Goal: Find specific page/section: Find specific page/section

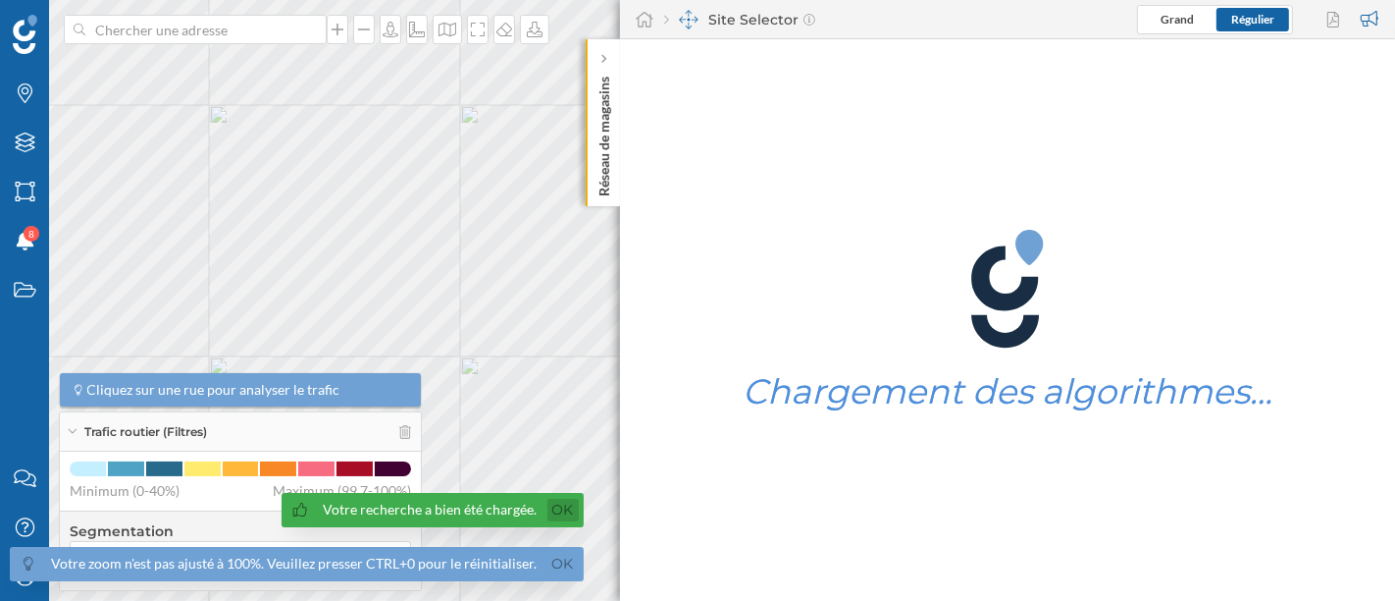
click at [554, 508] on link "Ok" at bounding box center [563, 509] width 31 height 23
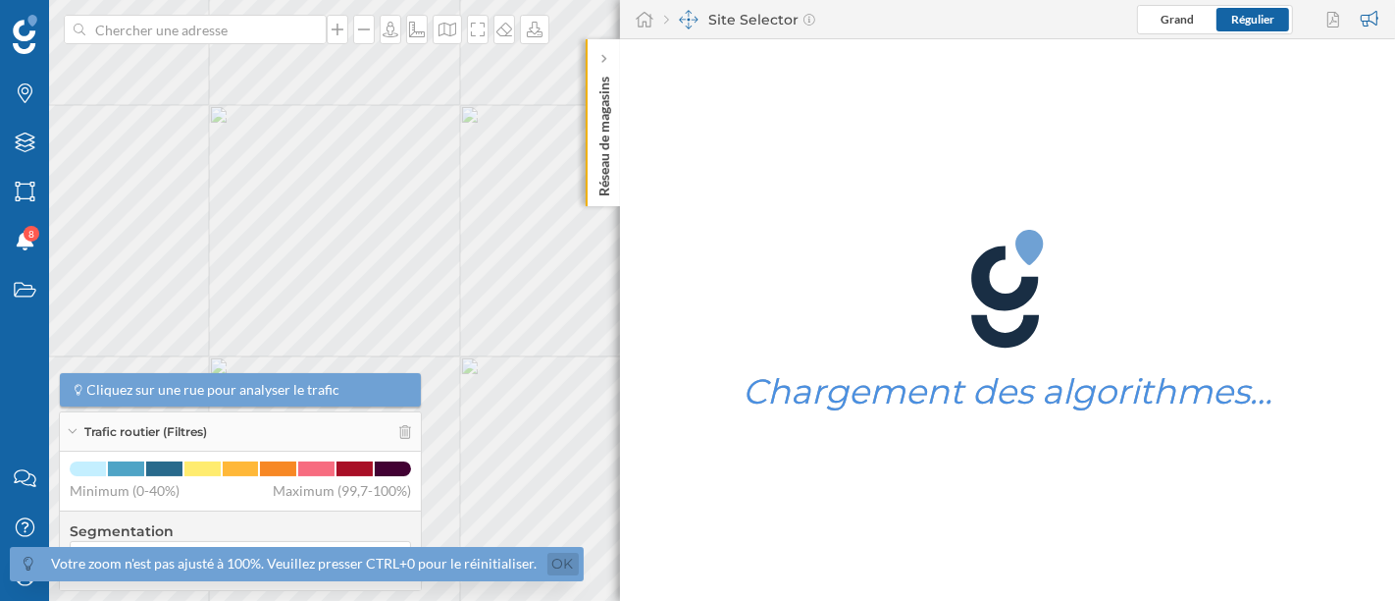
click at [563, 556] on link "Ok" at bounding box center [563, 563] width 31 height 23
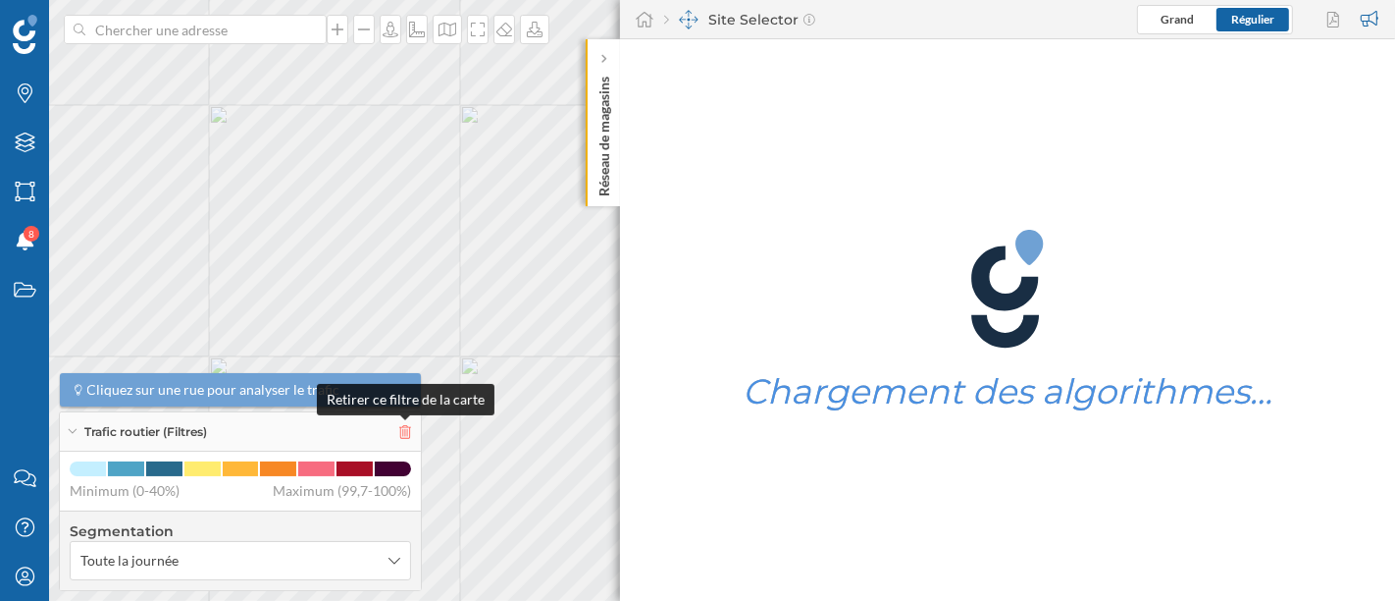
click at [402, 436] on icon at bounding box center [405, 432] width 12 height 14
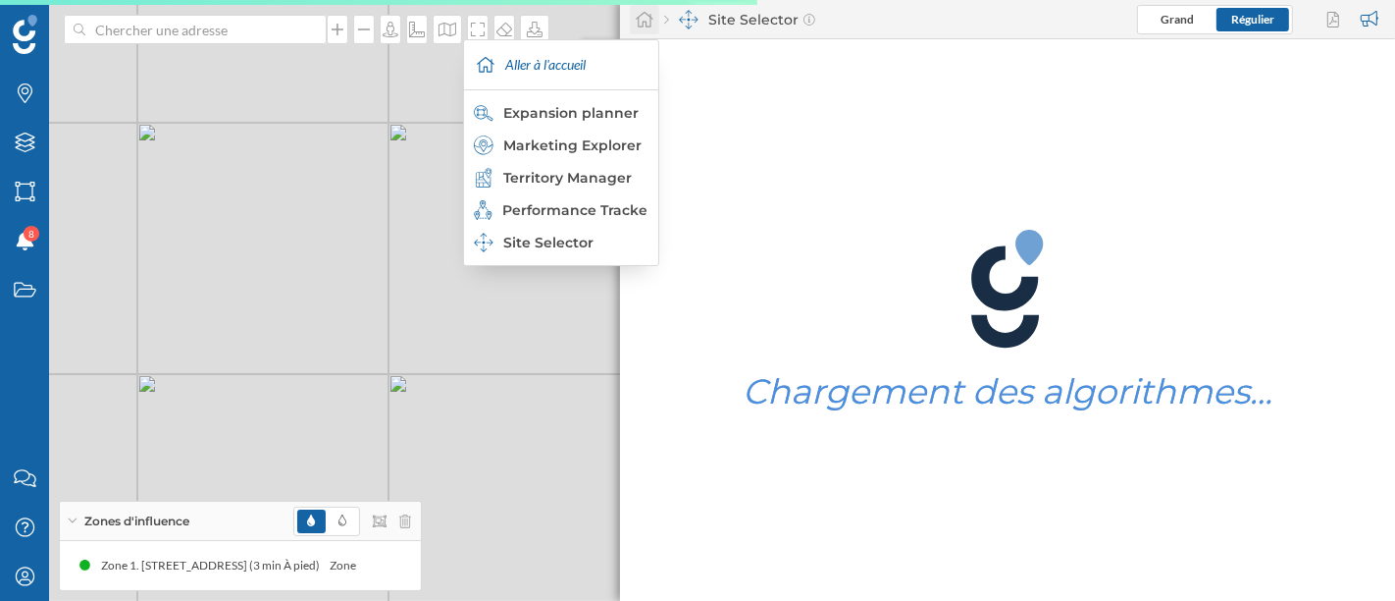
click at [641, 21] on icon at bounding box center [645, 20] width 20 height 18
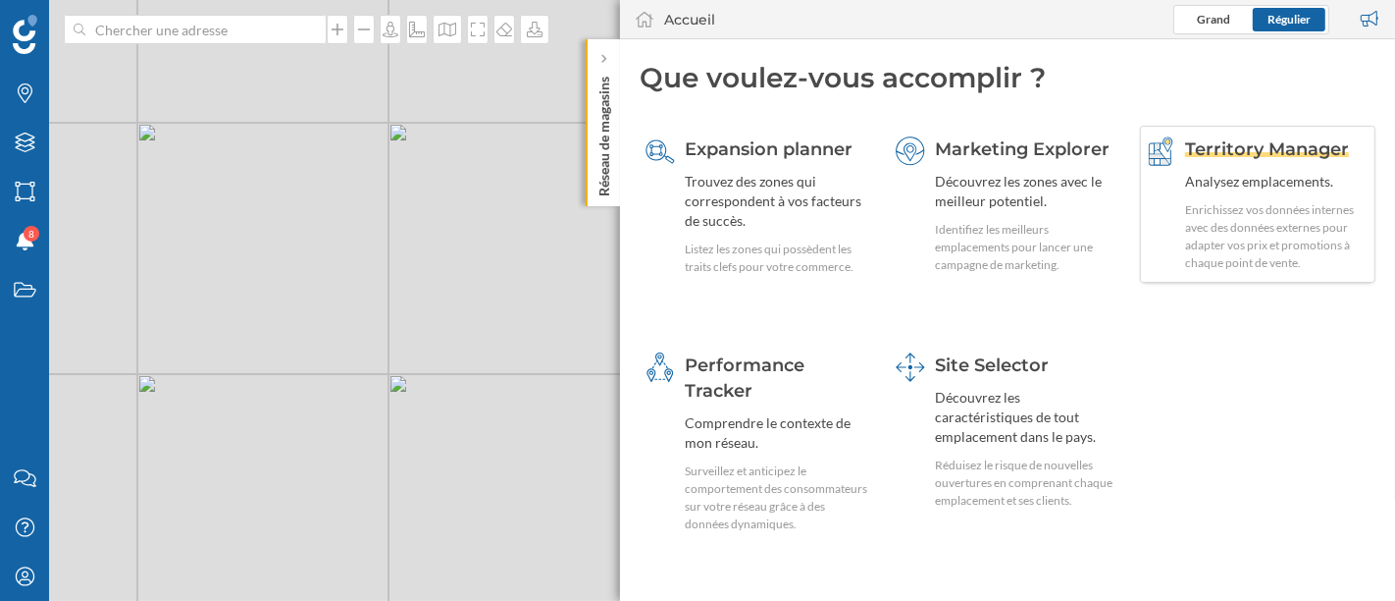
click at [1189, 184] on div "Analysez emplacements." at bounding box center [1277, 182] width 184 height 20
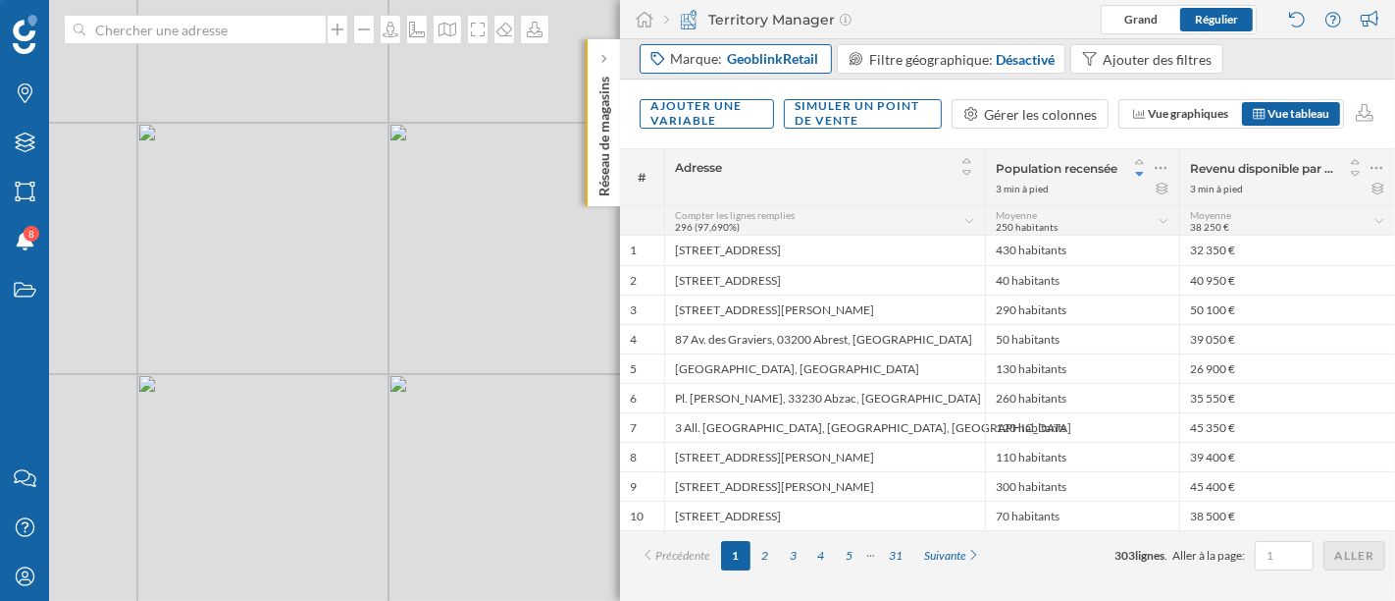
click at [757, 57] on span "GeoblinkRetail" at bounding box center [772, 59] width 91 height 20
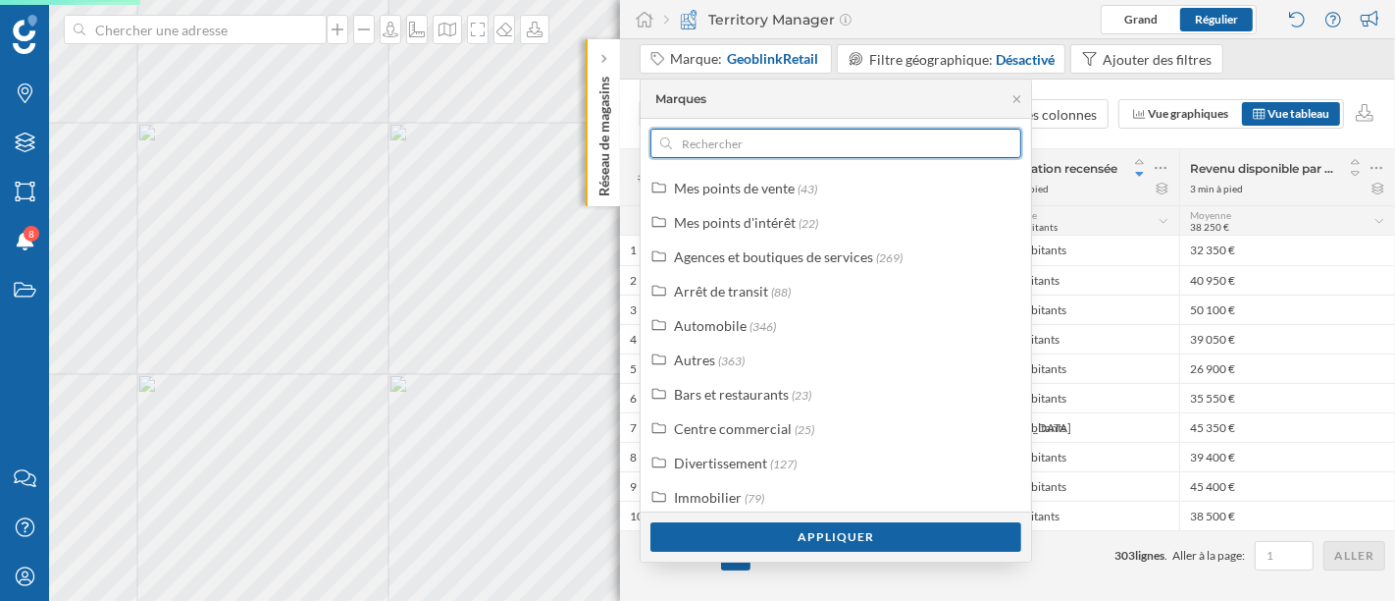
click at [751, 140] on input "text" at bounding box center [836, 143] width 328 height 29
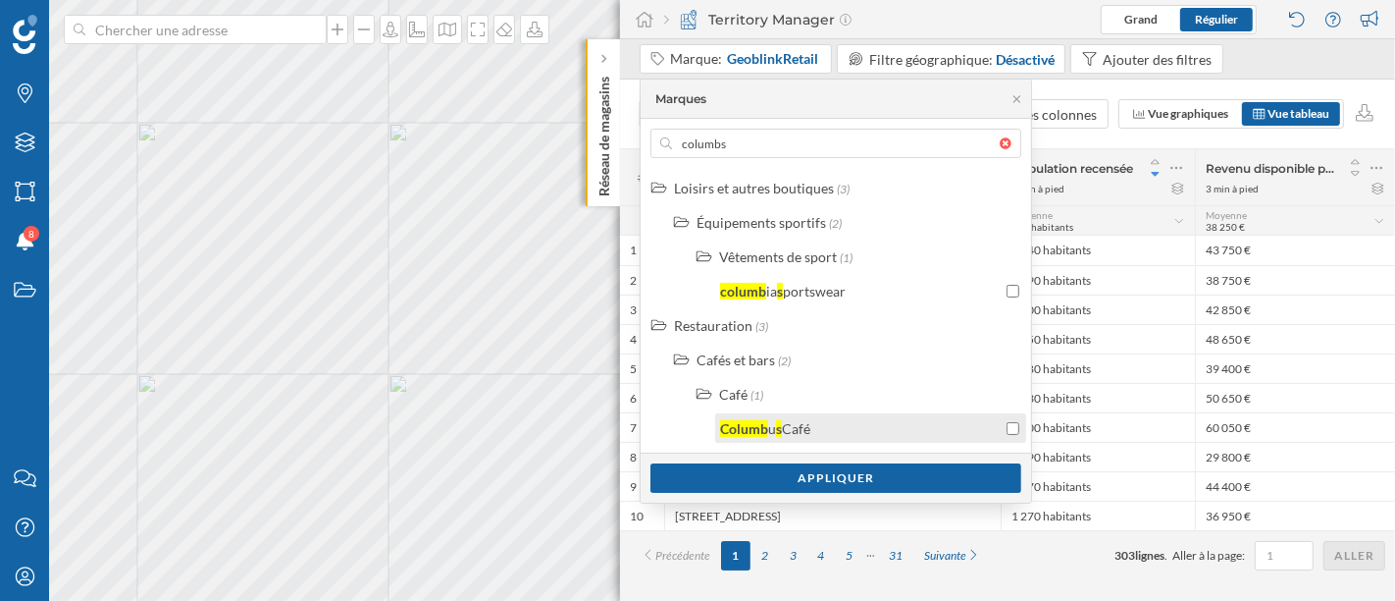
click at [777, 420] on div "s" at bounding box center [779, 428] width 6 height 17
click at [770, 158] on div "Marques columbs Loisirs et autres boutiques (3) Équipements sportifs (2) Vêteme…" at bounding box center [836, 291] width 393 height 425
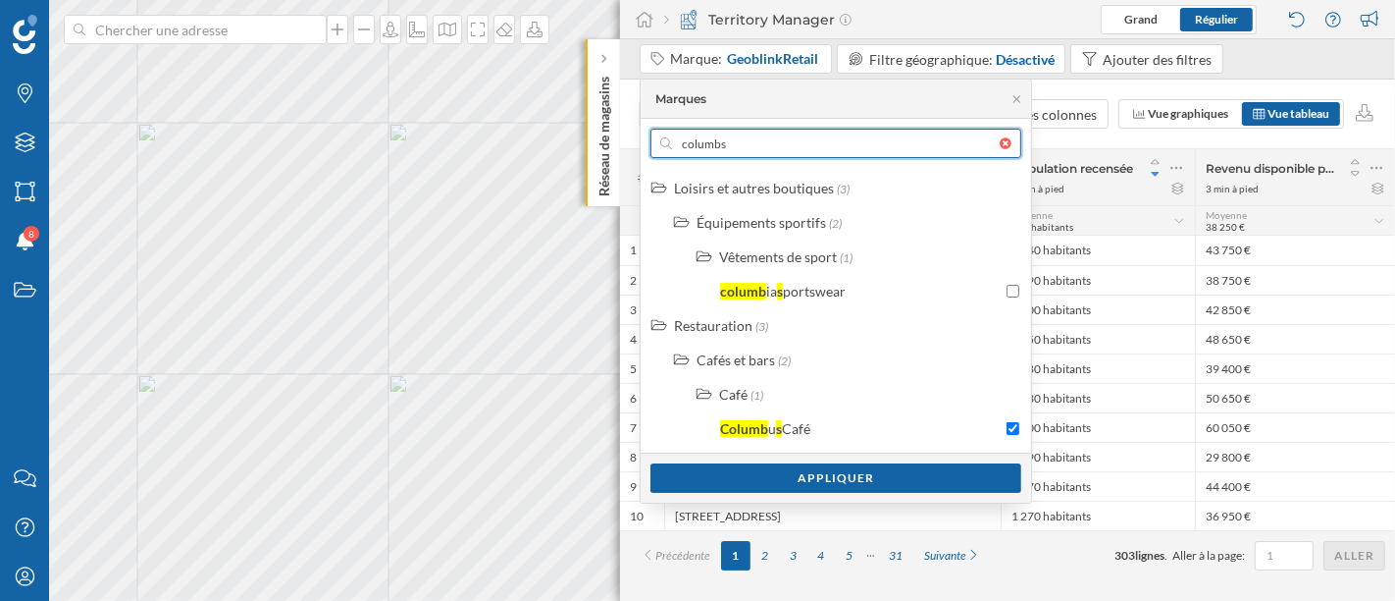
click at [766, 144] on input "columbs" at bounding box center [836, 143] width 328 height 29
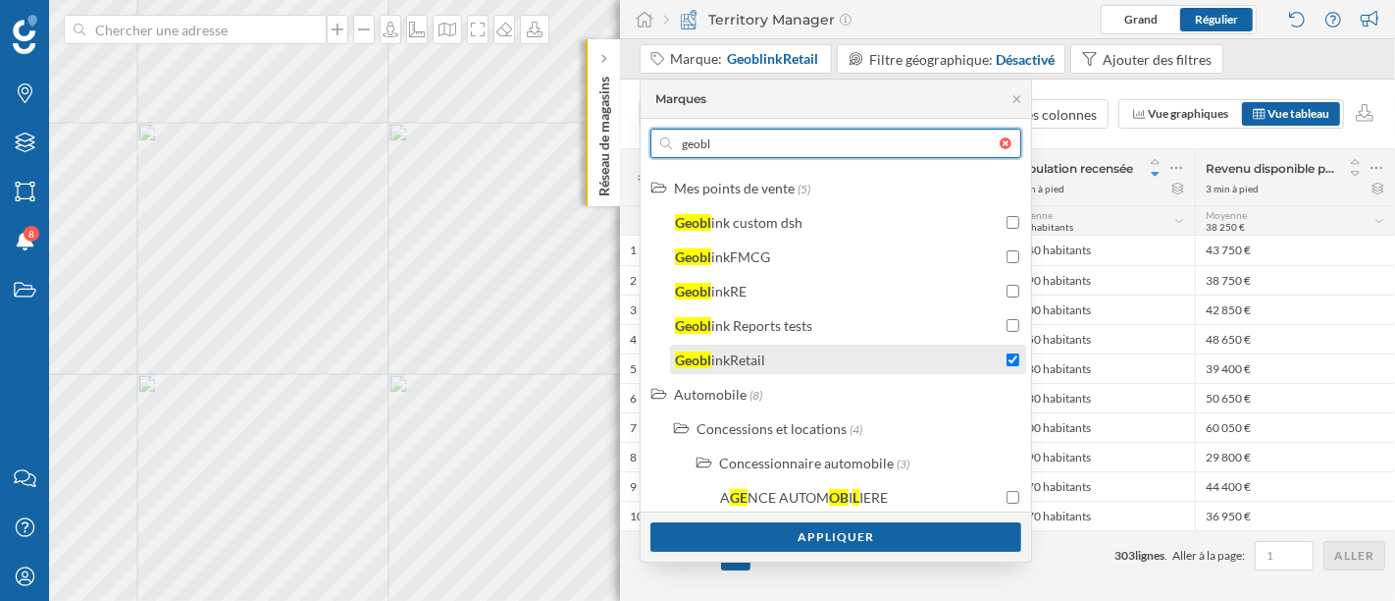
type input "geobl"
click at [810, 357] on div "Geobl inkRetail" at bounding box center [838, 359] width 327 height 21
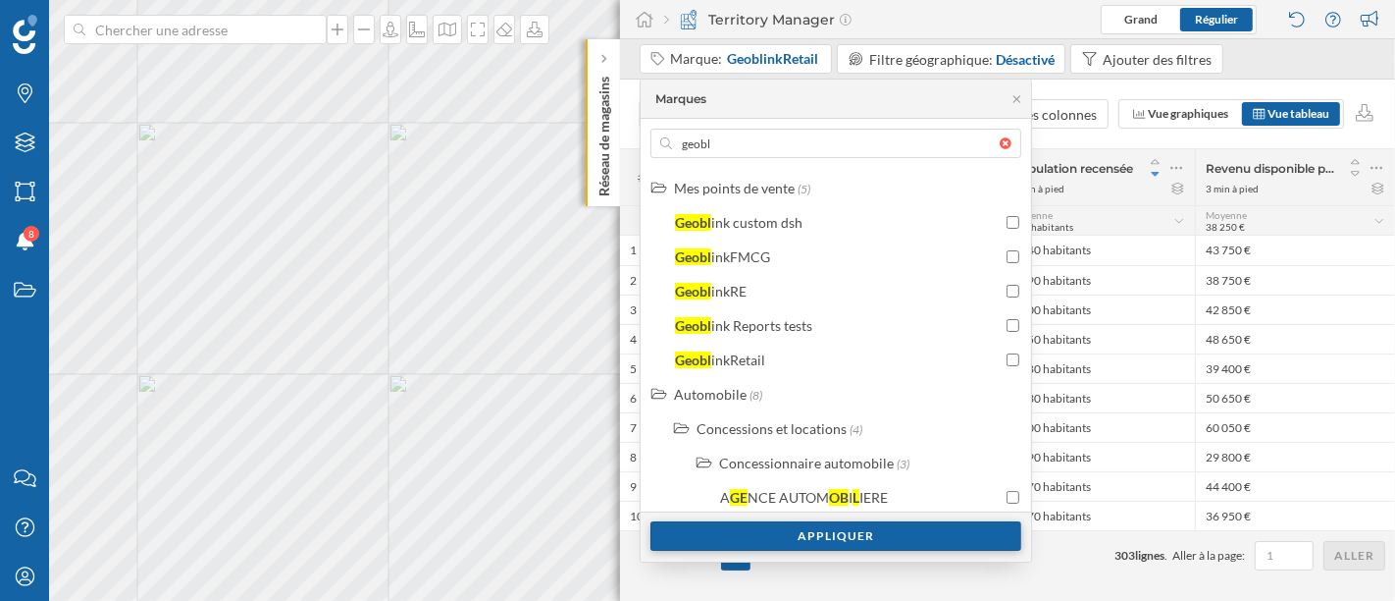
click at [852, 545] on div "Appliquer" at bounding box center [836, 535] width 371 height 29
